Goal: Transaction & Acquisition: Purchase product/service

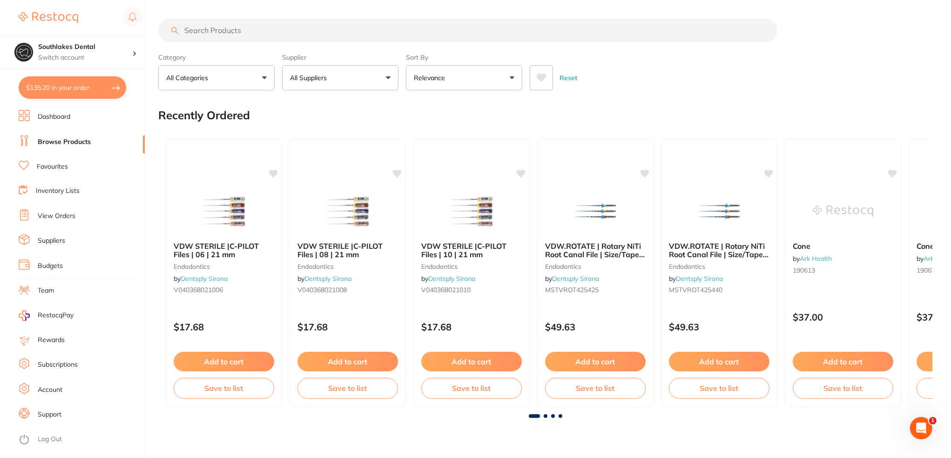
click at [261, 29] on input "search" at bounding box center [467, 30] width 619 height 23
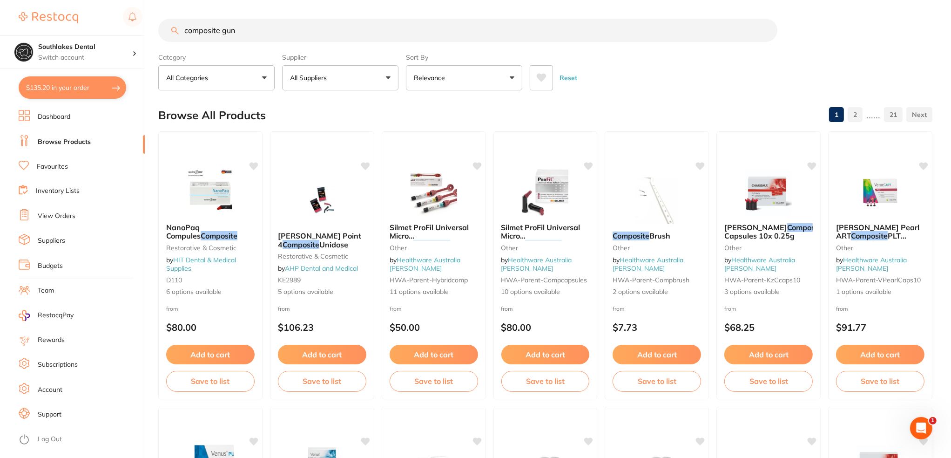
type input "composite gun"
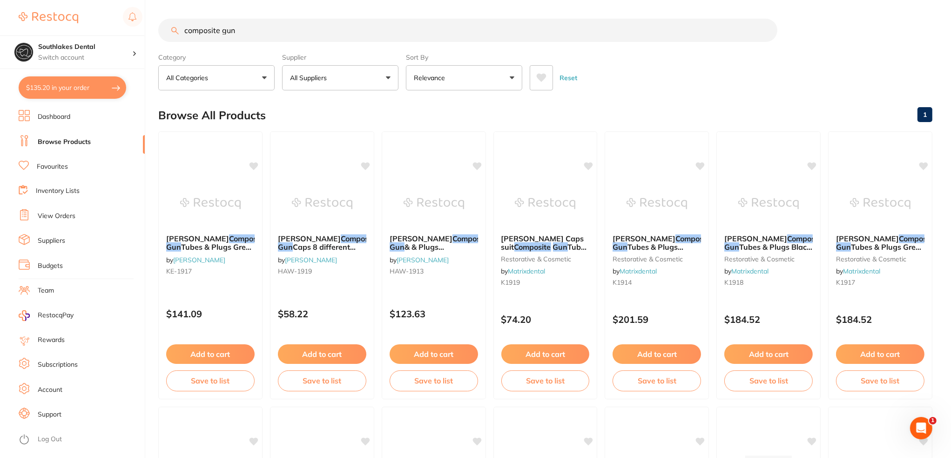
click at [444, 84] on button "Relevance" at bounding box center [464, 77] width 116 height 25
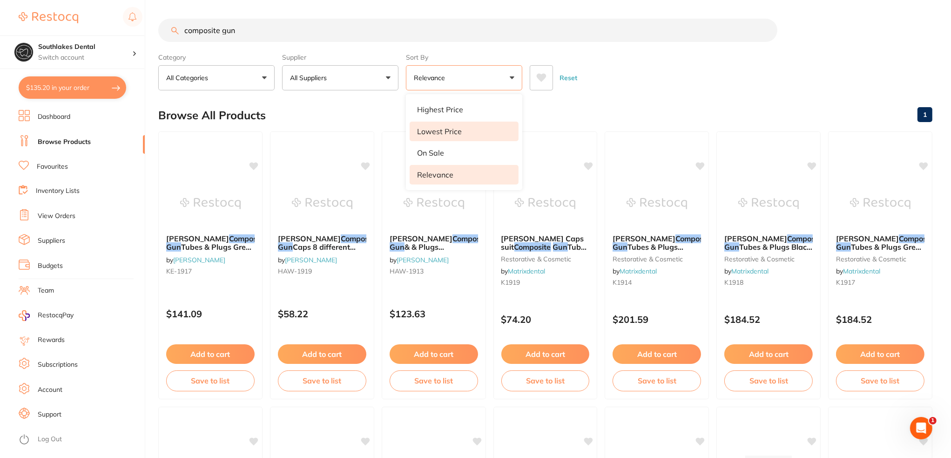
click at [438, 131] on p "Lowest Price" at bounding box center [439, 131] width 45 height 8
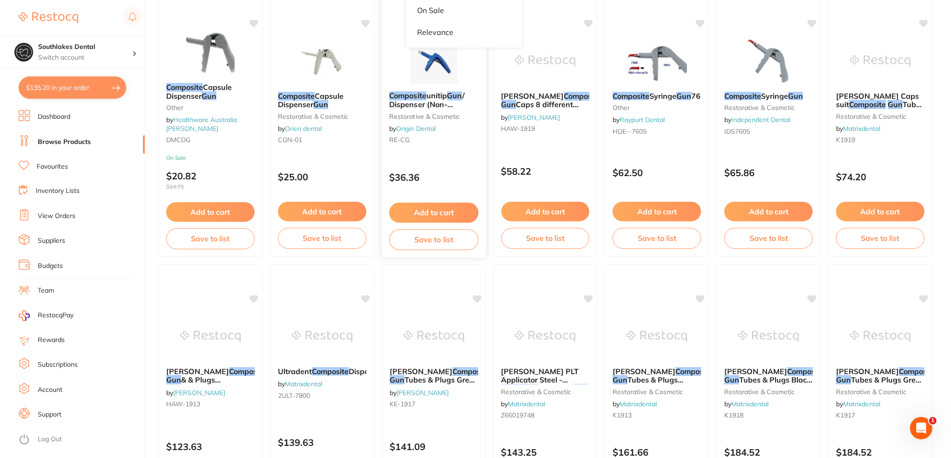
scroll to position [93, 0]
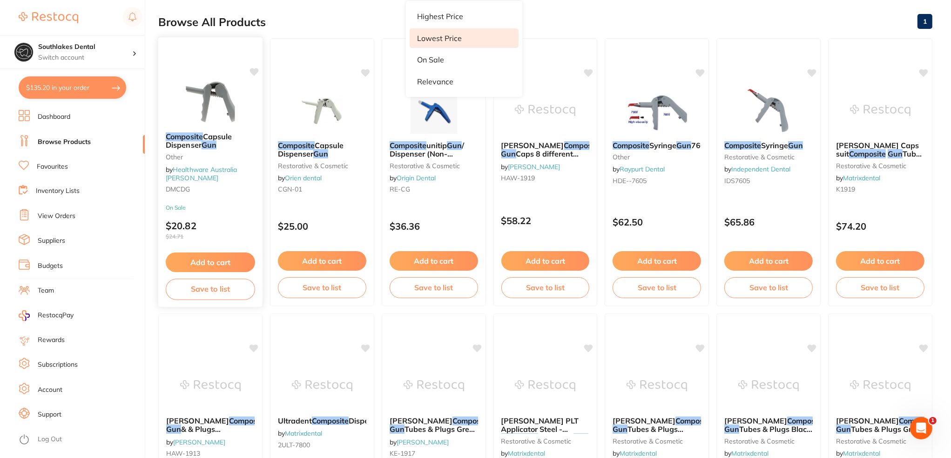
click at [209, 85] on img at bounding box center [210, 100] width 61 height 47
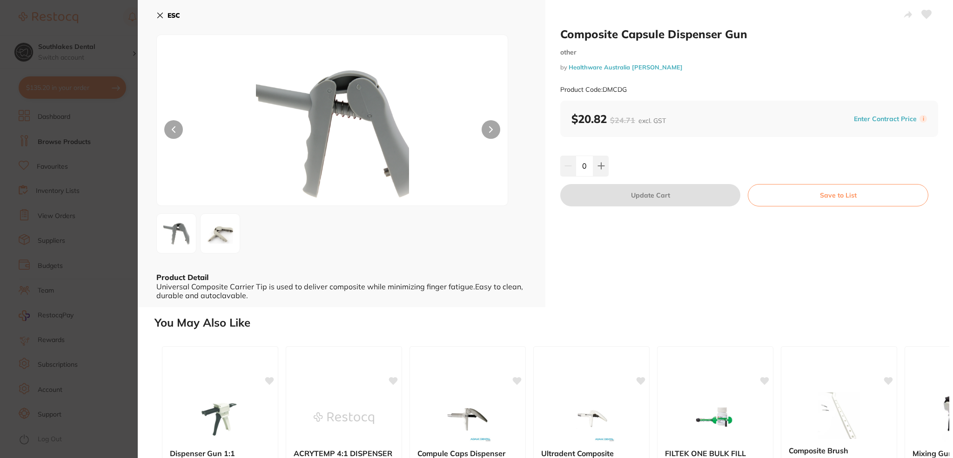
click at [225, 237] on img at bounding box center [220, 233] width 34 height 28
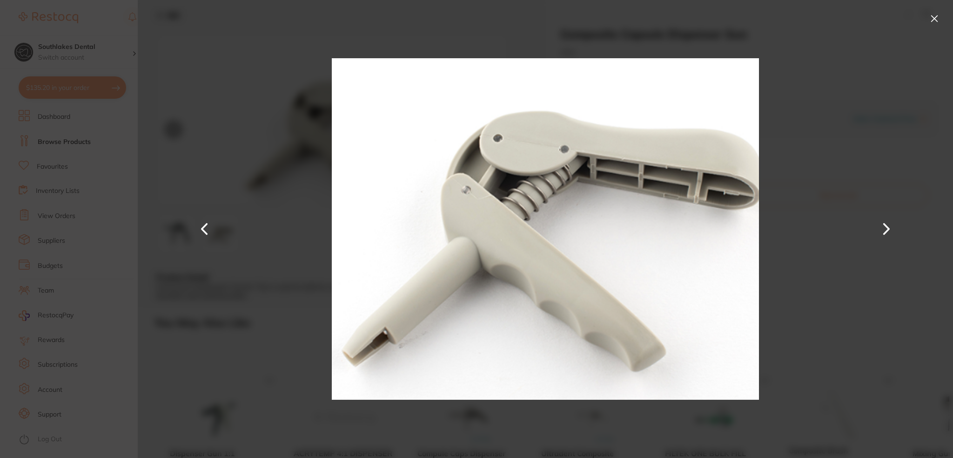
click at [929, 20] on button at bounding box center [934, 18] width 15 height 15
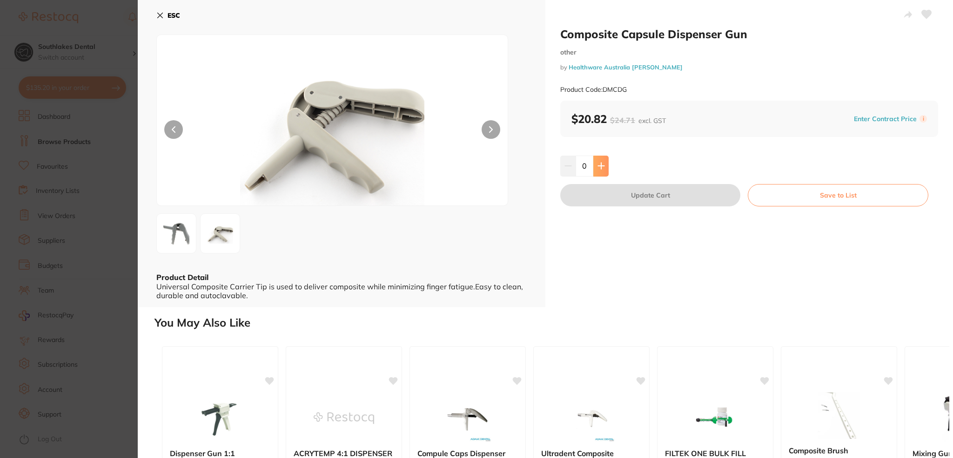
click at [596, 172] on button at bounding box center [600, 165] width 15 height 20
click at [599, 170] on button at bounding box center [600, 165] width 15 height 20
click at [601, 162] on icon at bounding box center [601, 165] width 7 height 7
type input "4"
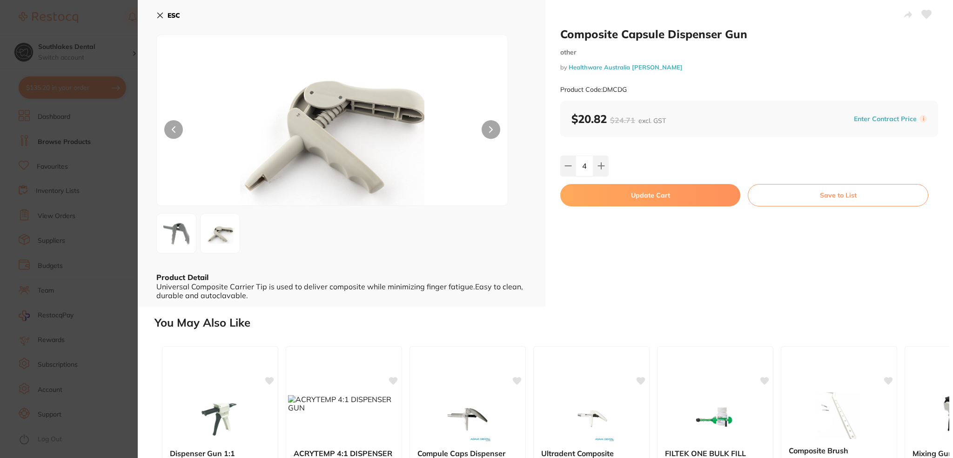
click at [659, 204] on button "Update Cart" at bounding box center [650, 195] width 180 height 22
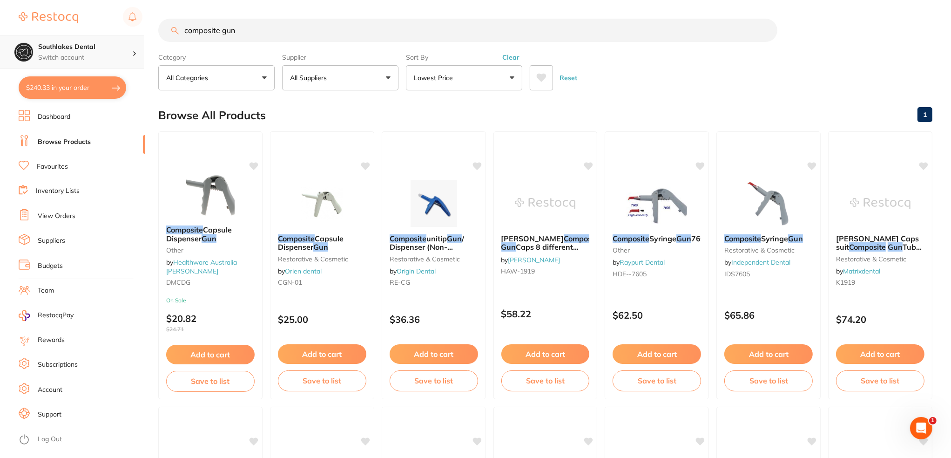
drag, startPoint x: 248, startPoint y: 24, endPoint x: 118, endPoint y: 58, distance: 134.8
click at [114, 33] on div "$240.33 Southlakes Dental Switch account Southlakes Dental $240.33 in your orde…" at bounding box center [475, 229] width 951 height 458
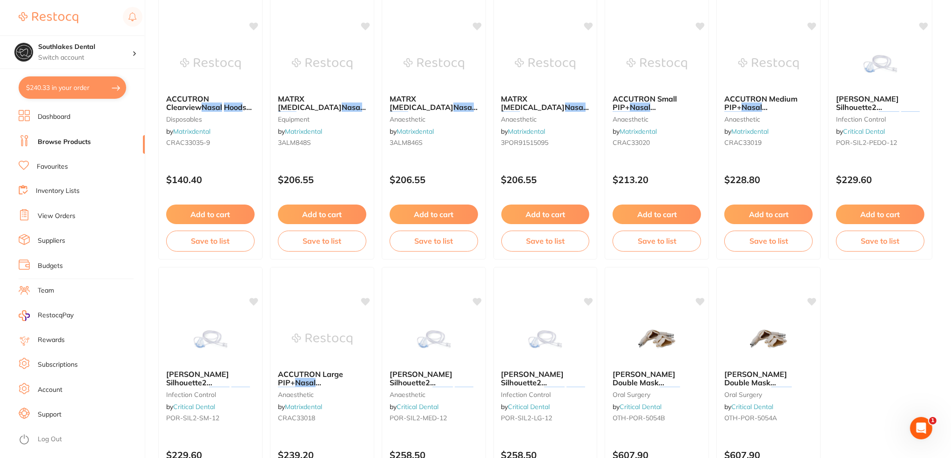
scroll to position [539, 0]
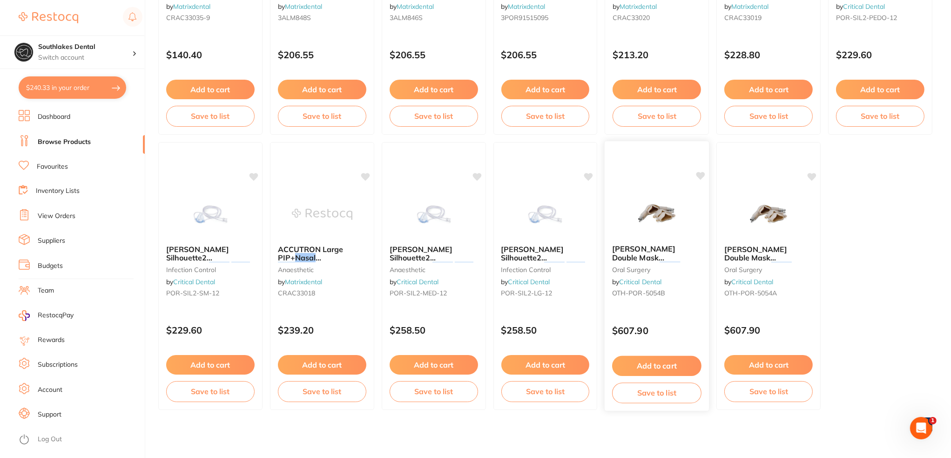
click at [646, 210] on img at bounding box center [656, 213] width 61 height 47
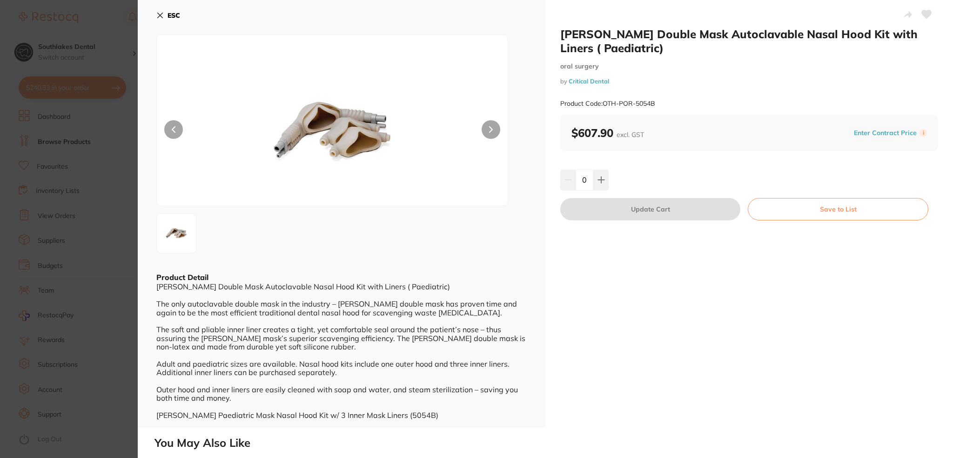
click at [162, 8] on button "ESC" at bounding box center [168, 15] width 24 height 16
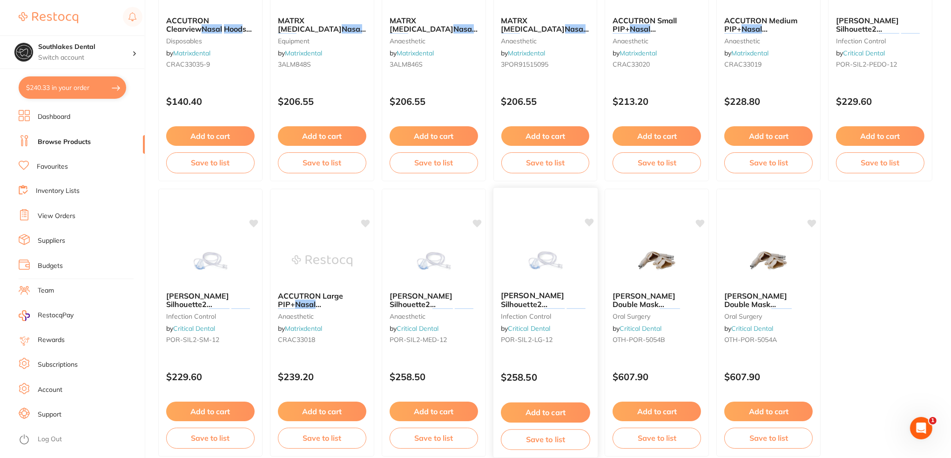
scroll to position [539, 0]
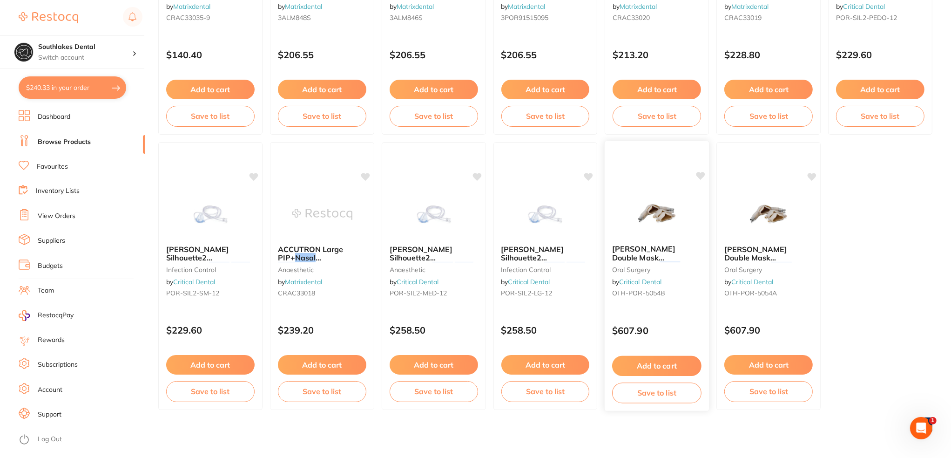
click at [649, 242] on div "[PERSON_NAME] Double Mask Autoclavable Nasal Hood Kit with Liners ( Paediatric)…" at bounding box center [657, 272] width 104 height 71
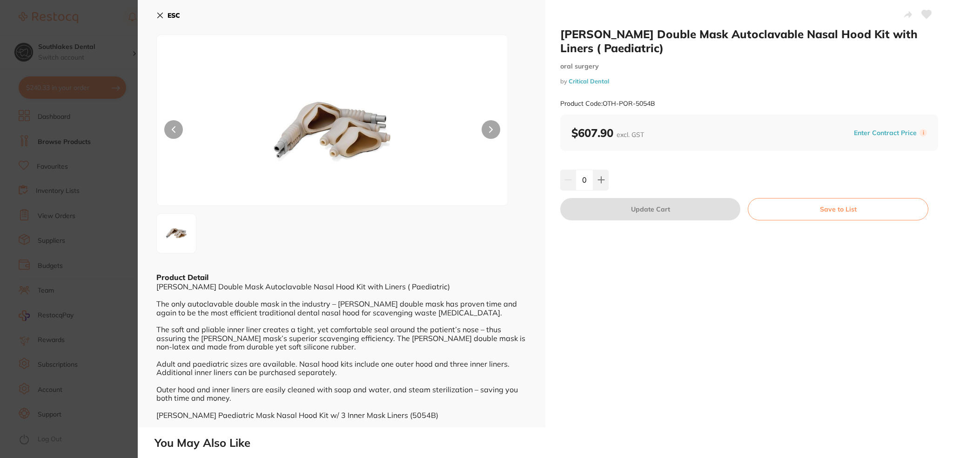
drag, startPoint x: 167, startPoint y: 19, endPoint x: 162, endPoint y: 17, distance: 4.9
click at [162, 18] on button "ESC" at bounding box center [168, 15] width 24 height 16
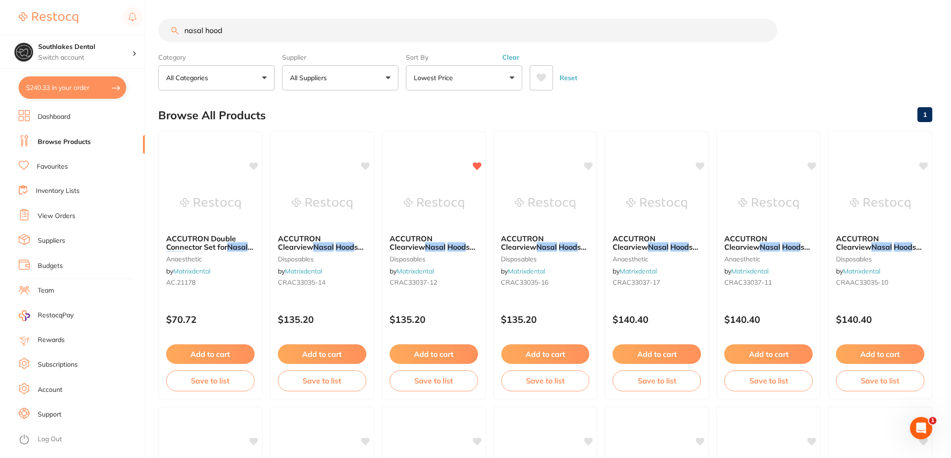
drag, startPoint x: 261, startPoint y: 34, endPoint x: 102, endPoint y: 33, distance: 158.3
click at [102, 33] on div "$240.33 Southlakes Dental Switch account Southlakes Dental $240.33 in your orde…" at bounding box center [475, 229] width 951 height 458
paste input "AN-7075"
type input "AN-7075"
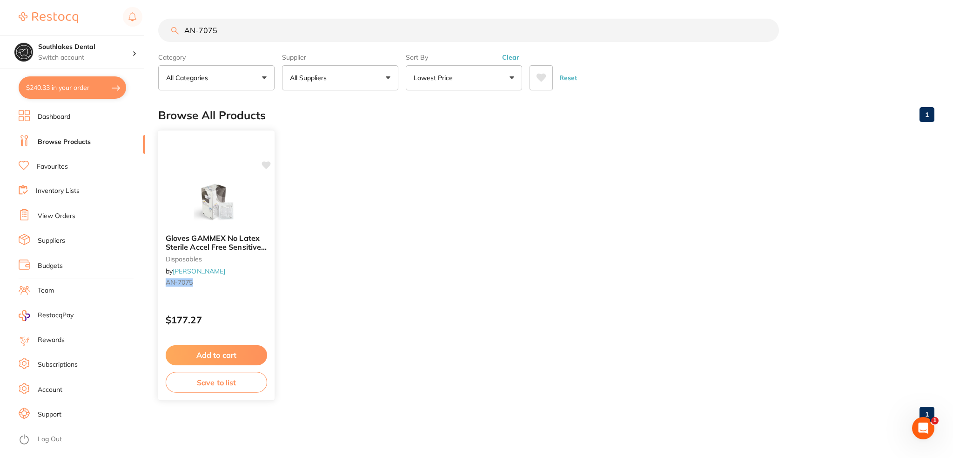
click at [233, 242] on span "Gloves GAMMEX No Latex Sterile Accel Free Sensitive #7.5 50 p" at bounding box center [216, 246] width 101 height 27
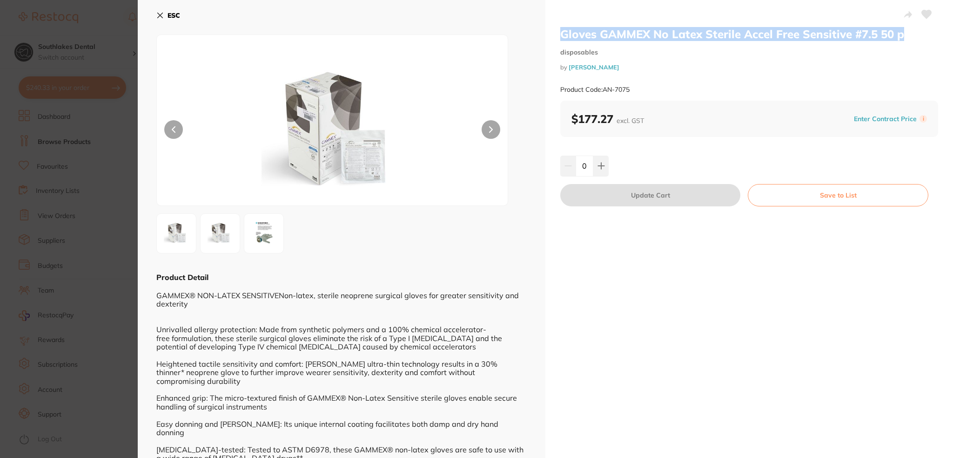
drag, startPoint x: 904, startPoint y: 34, endPoint x: 562, endPoint y: 33, distance: 342.6
click at [562, 33] on h2 "Gloves GAMMEX No Latex Sterile Accel Free Sensitive #7.5 50 p" at bounding box center [749, 34] width 378 height 14
copy h2 "Gloves GAMMEX No Latex Sterile Accel Free Sensitive #7.5 50 p"
